Goal: Information Seeking & Learning: Learn about a topic

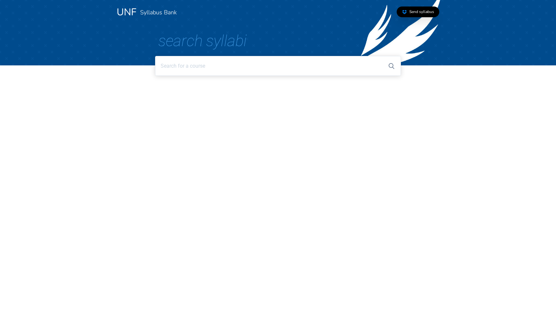
click at [260, 67] on input at bounding box center [277, 66] width 245 height 20
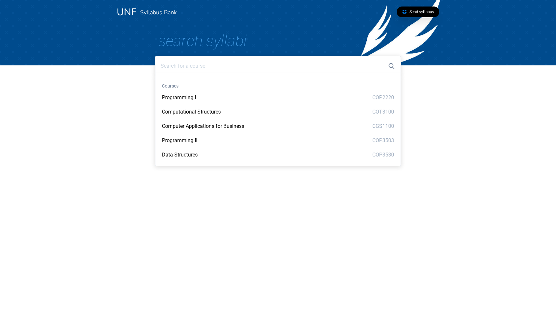
click at [85, 78] on html "UNF Syllabus Bank Send syllabus Search Syllabi Courses Programming I COP2220 Co…" at bounding box center [278, 39] width 556 height 78
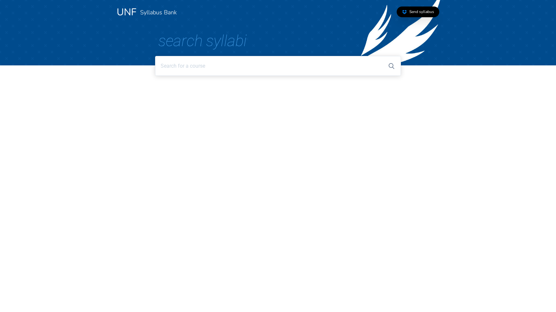
click at [88, 78] on html "UNF Syllabus Bank Send syllabus Search Syllabi" at bounding box center [278, 39] width 556 height 78
click at [251, 70] on input at bounding box center [277, 66] width 245 height 20
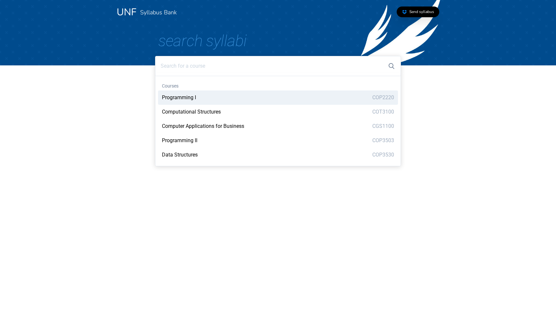
click at [208, 102] on div "Programming I COP2220" at bounding box center [278, 97] width 240 height 14
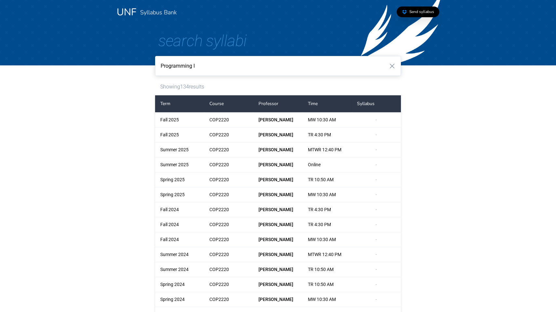
click at [212, 70] on input "Programming I" at bounding box center [277, 66] width 245 height 20
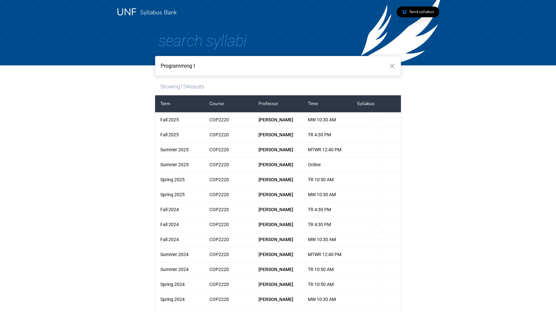
click at [231, 65] on input "Programming I" at bounding box center [277, 66] width 245 height 20
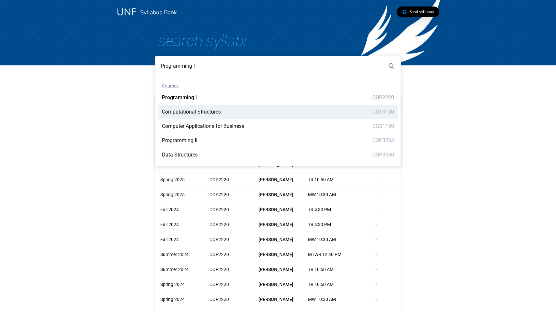
click at [230, 110] on div "Computational Structures COT3100" at bounding box center [278, 112] width 240 height 14
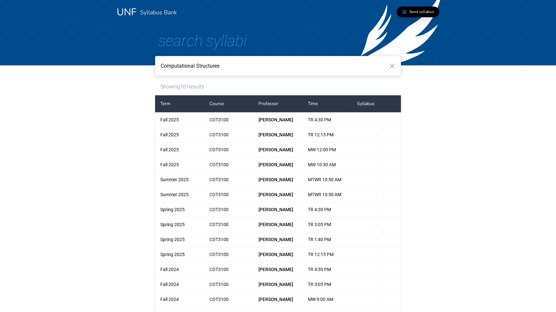
click at [258, 66] on input "Computational Structures" at bounding box center [277, 66] width 245 height 20
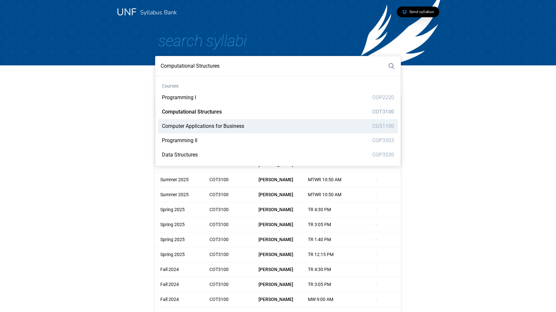
click at [254, 125] on div "Computer Applications for Business CGS1100" at bounding box center [278, 126] width 240 height 14
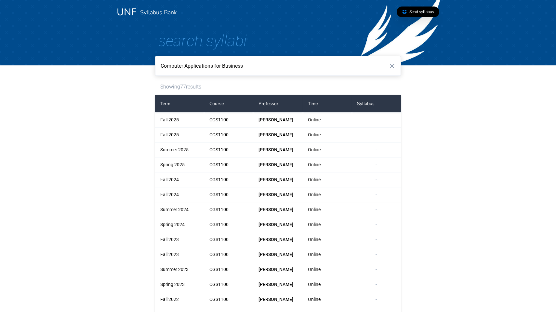
click at [244, 70] on input "Computer Applications for Business" at bounding box center [277, 66] width 245 height 20
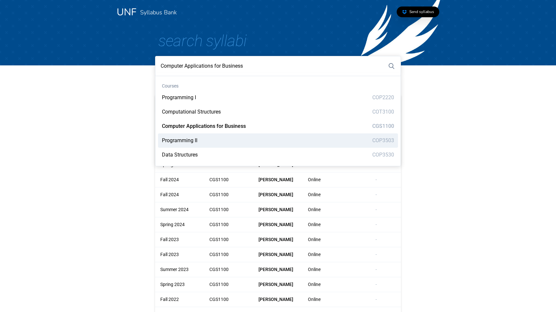
click at [237, 137] on div "Programming II COP3503" at bounding box center [278, 140] width 240 height 14
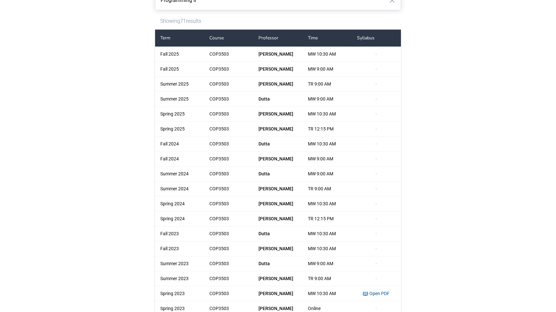
scroll to position [14, 0]
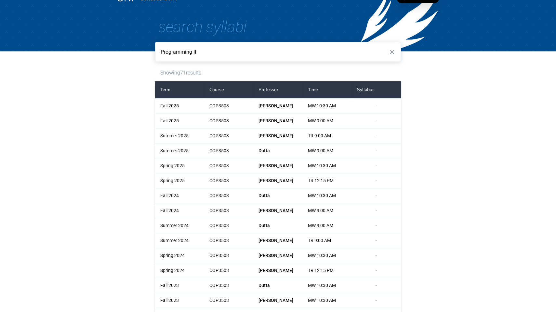
click at [256, 49] on input "Programming II" at bounding box center [277, 52] width 245 height 20
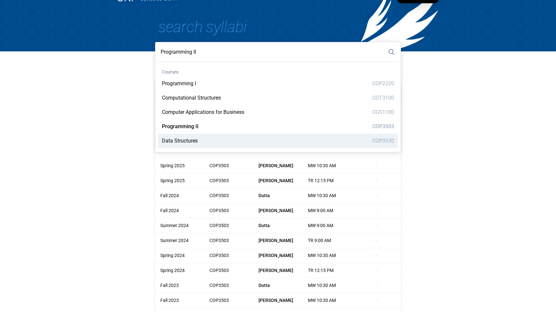
click at [247, 137] on div "Data Structures COP3530" at bounding box center [278, 141] width 240 height 14
type input "Data Structures"
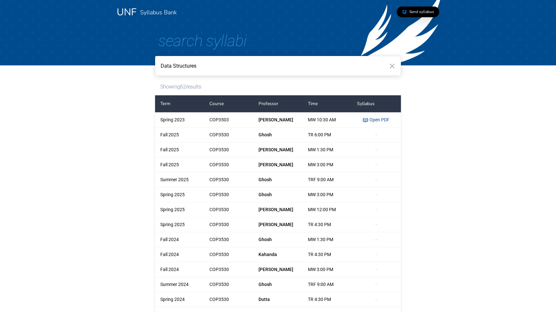
click at [237, 67] on input "Data Structures" at bounding box center [277, 66] width 245 height 20
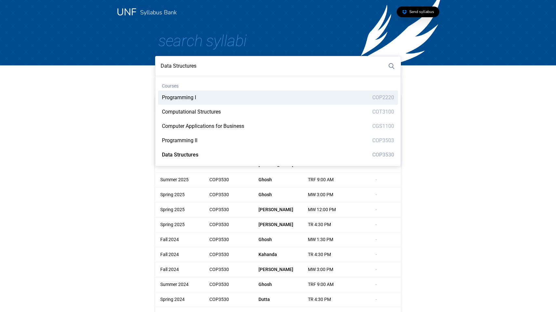
click at [148, 11] on link "Syllabus Bank" at bounding box center [158, 12] width 37 height 8
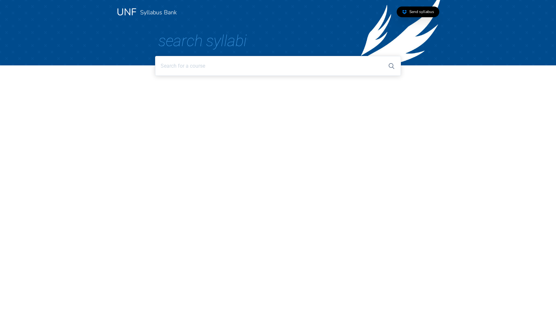
click at [125, 13] on link "UNF" at bounding box center [127, 12] width 20 height 13
